Goal: Answer question/provide support

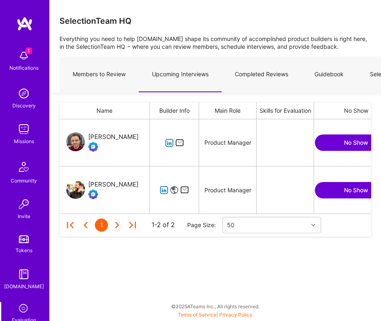
scroll to position [94, 312]
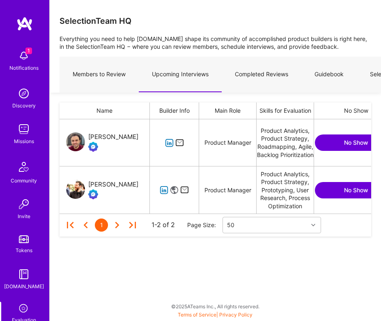
click at [170, 144] on icon "grid" at bounding box center [169, 143] width 9 height 9
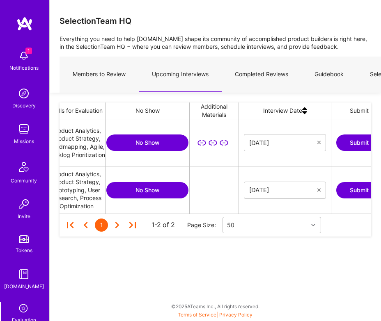
scroll to position [0, 343]
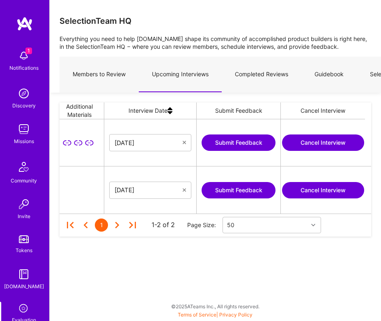
click at [254, 142] on button "Submit Feedback" at bounding box center [239, 143] width 74 height 16
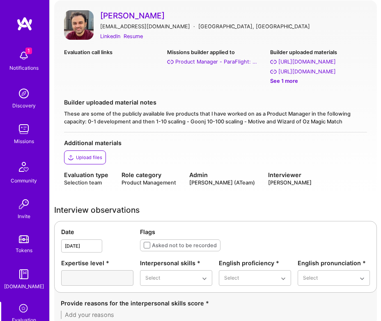
scroll to position [69, 0]
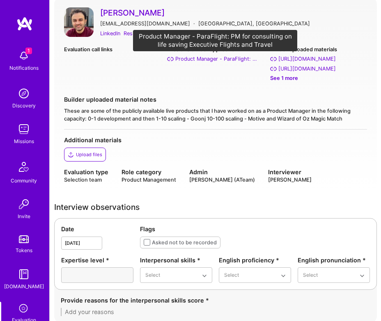
click at [223, 60] on div "Product Manager - ParaFlight: PM for consulting on life saving Executive Flight…" at bounding box center [216, 59] width 82 height 8
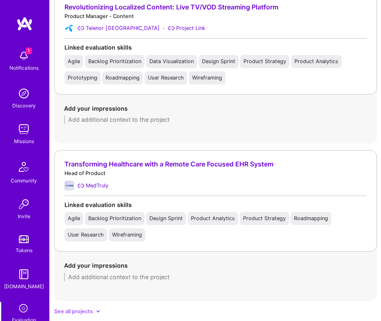
scroll to position [834, 0]
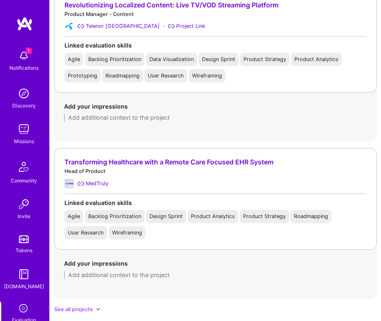
click at [245, 165] on div "Transforming Healthcare with a Remote Care Focused EHR System" at bounding box center [215, 162] width 302 height 8
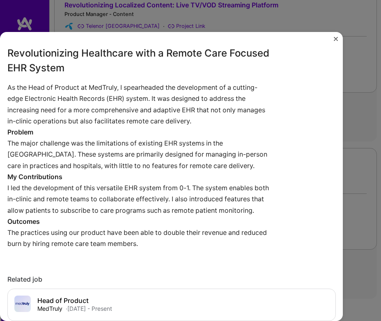
scroll to position [402, 0]
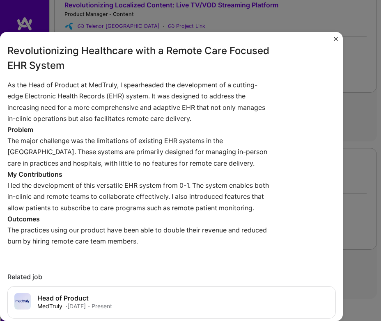
click at [335, 40] on img "Close" at bounding box center [336, 39] width 4 height 4
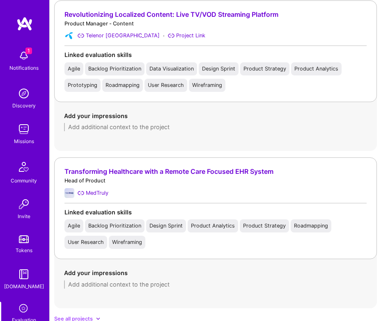
scroll to position [822, 0]
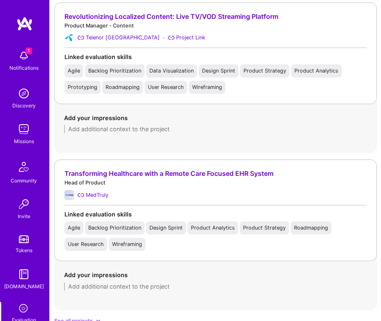
click at [204, 17] on div "Revolutionizing Localized Content: Live TV/VOD Streaming Platform" at bounding box center [215, 17] width 302 height 8
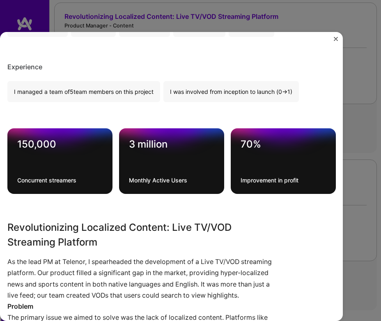
scroll to position [230, 0]
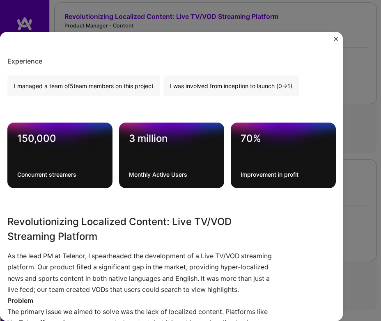
click at [335, 39] on img "Close" at bounding box center [336, 39] width 4 height 4
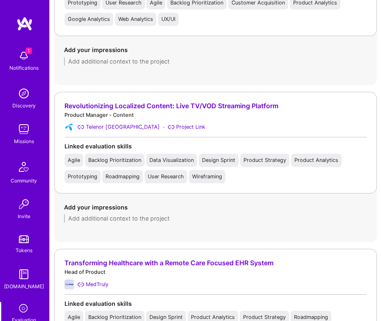
scroll to position [736, 0]
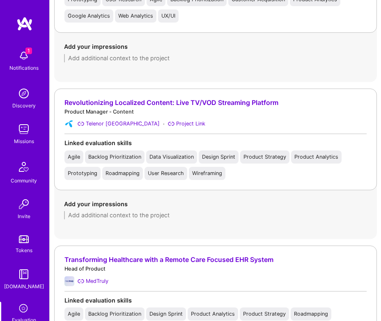
click at [218, 103] on div "Revolutionizing Localized Content: Live TV/VOD Streaming Platform" at bounding box center [215, 103] width 302 height 8
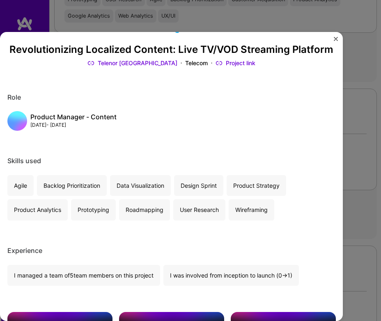
scroll to position [48, 0]
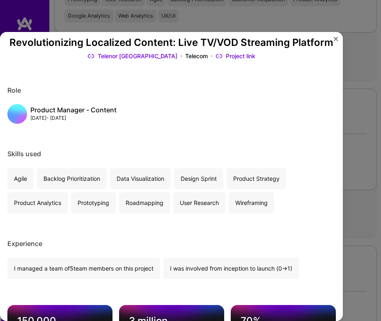
click at [230, 57] on link "Project link" at bounding box center [236, 56] width 40 height 8
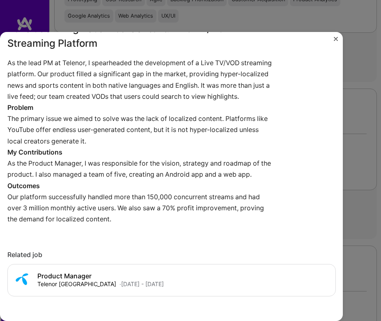
scroll to position [426, 0]
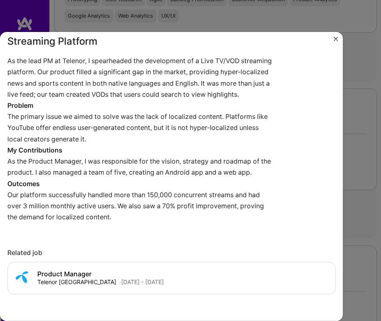
click at [334, 39] on img "Close" at bounding box center [336, 39] width 4 height 4
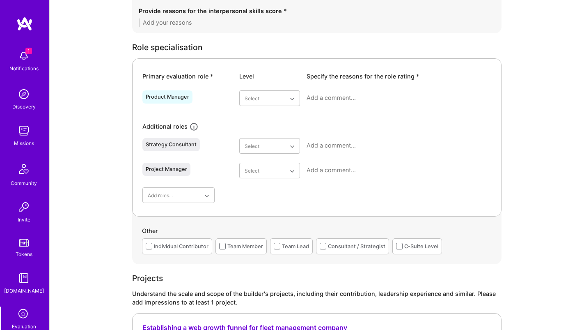
scroll to position [366, 0]
click at [271, 173] on div "Very good" at bounding box center [269, 178] width 61 height 15
click at [264, 166] on div "Good" at bounding box center [269, 163] width 61 height 15
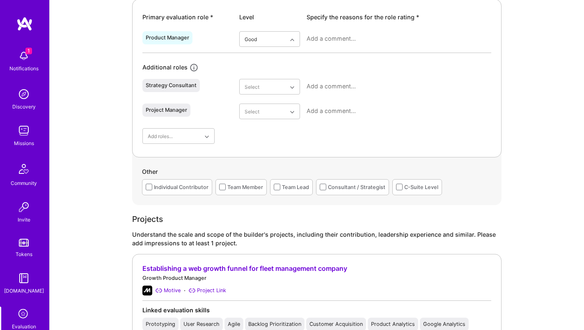
scroll to position [447, 0]
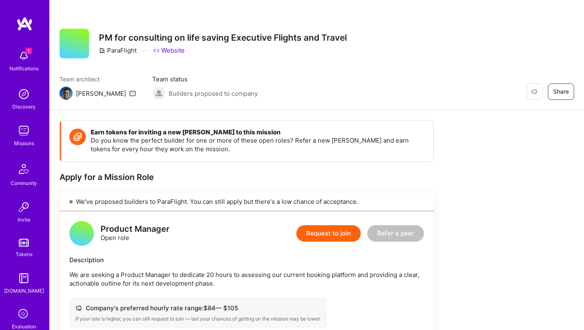
click at [169, 51] on link "Website" at bounding box center [169, 50] width 32 height 9
